Goal: Check status: Check status

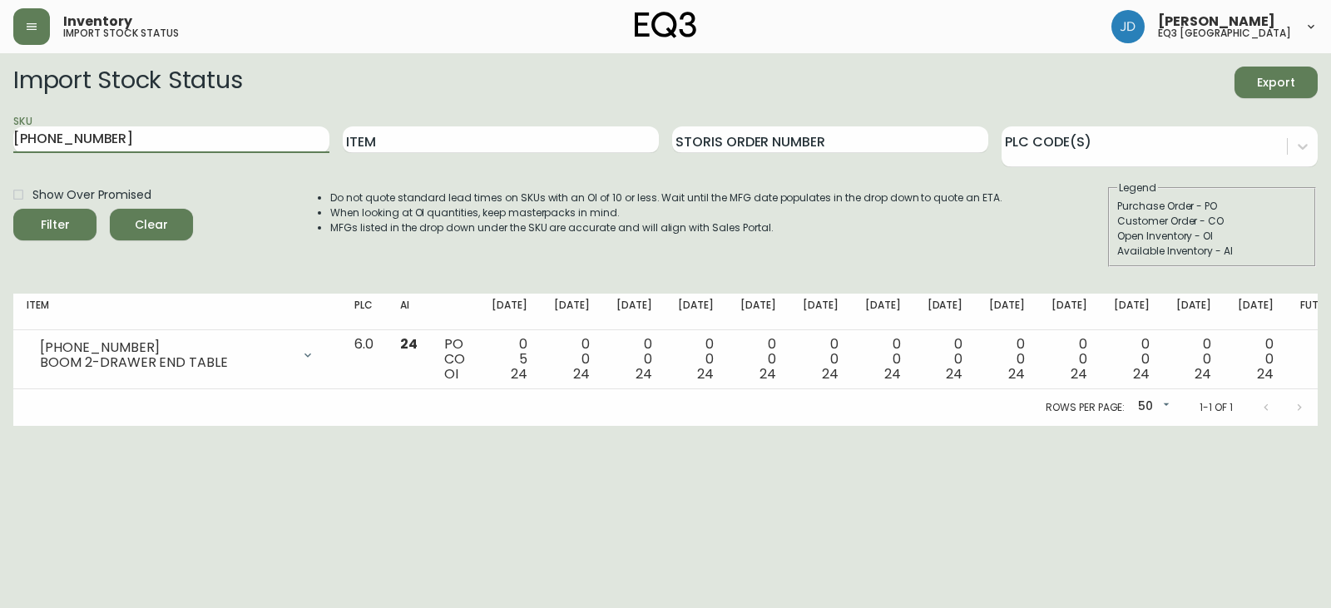
drag, startPoint x: 228, startPoint y: 136, endPoint x: 0, endPoint y: 225, distance: 244.7
click at [0, 224] on main "Import Stock Status Export SKU [PHONE_NUMBER] Item Storis Order Number PLC Code…" at bounding box center [665, 239] width 1331 height 373
click at [405, 137] on input "Item" at bounding box center [501, 139] width 316 height 27
type input "NOVAH"
click at [65, 230] on div "Filter" at bounding box center [55, 225] width 29 height 21
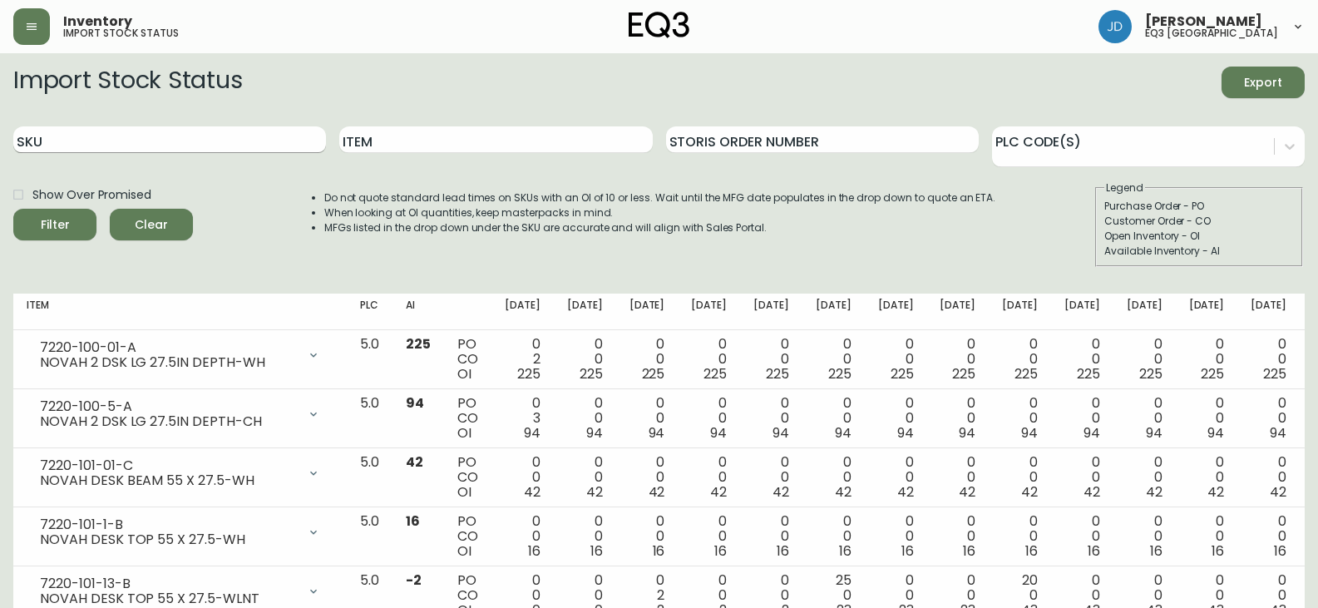
click at [157, 130] on input "SKU" at bounding box center [169, 139] width 313 height 27
paste input "[PHONE_NUMBER]"
type input "[PHONE_NUMBER]"
click at [13, 209] on button "Filter" at bounding box center [54, 225] width 83 height 32
